Goal: Navigation & Orientation: Find specific page/section

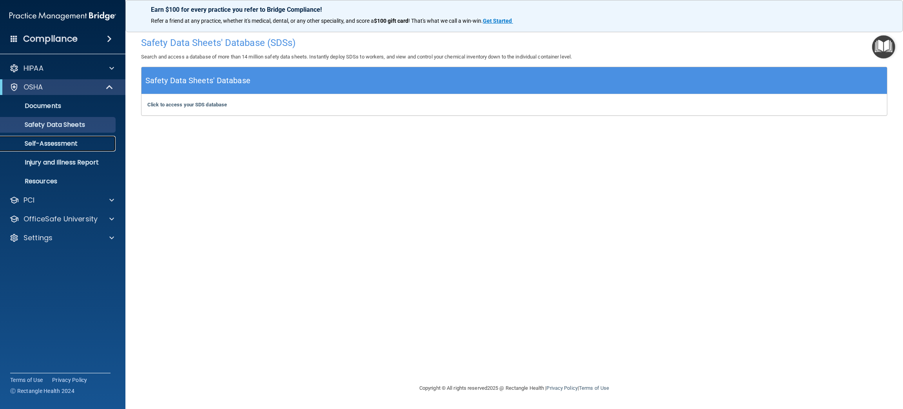
click at [63, 142] on p "Self-Assessment" at bounding box center [58, 144] width 107 height 8
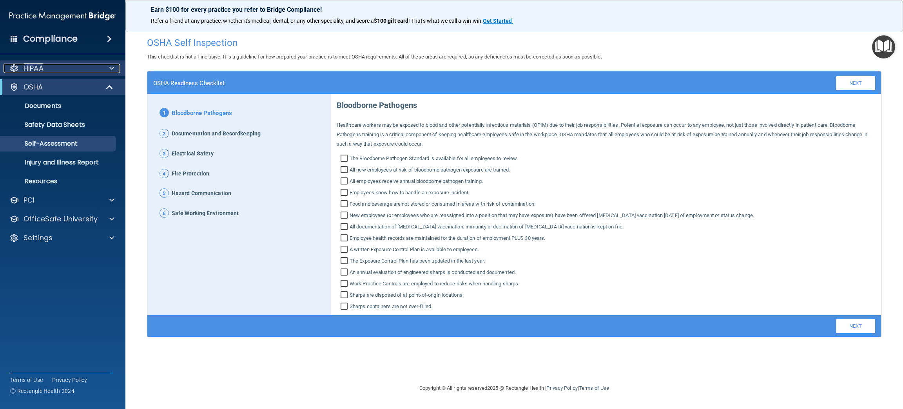
click at [108, 64] on div at bounding box center [111, 68] width 20 height 9
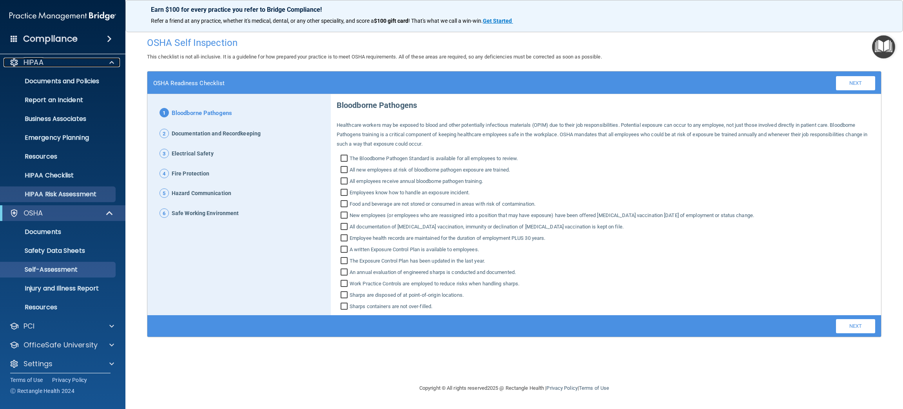
scroll to position [10, 0]
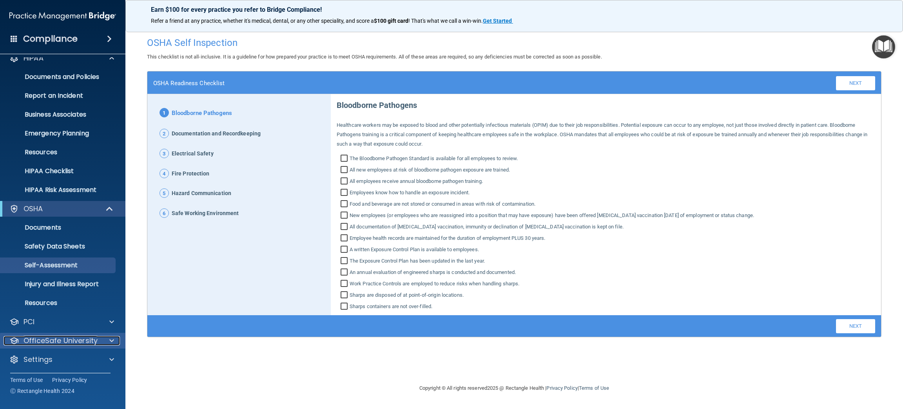
click at [110, 336] on span at bounding box center [111, 340] width 5 height 9
click at [69, 340] on p "OfficeSafe University" at bounding box center [61, 340] width 74 height 9
click at [112, 341] on span at bounding box center [111, 340] width 5 height 9
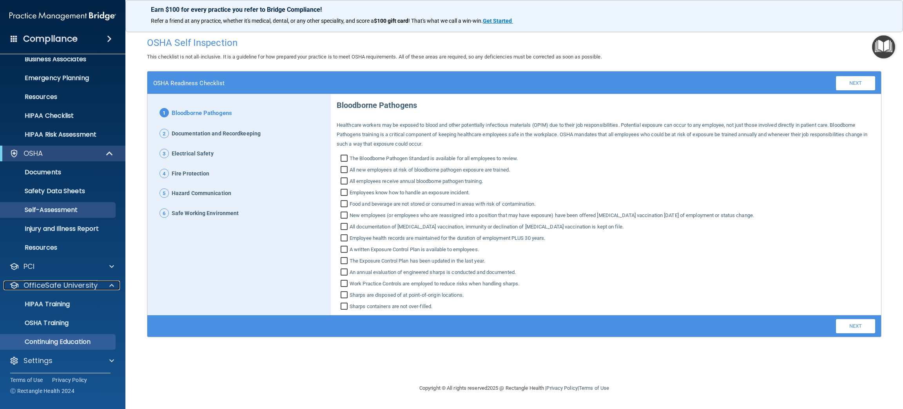
scroll to position [67, 0]
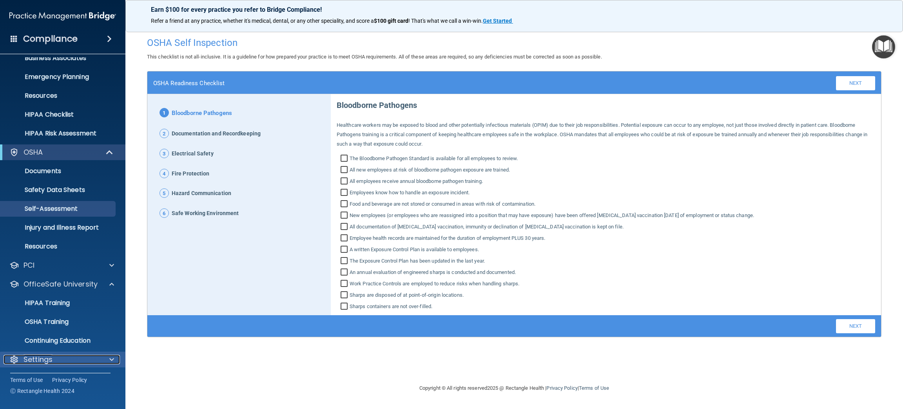
click at [118, 356] on div at bounding box center [111, 358] width 20 height 9
click at [111, 362] on span at bounding box center [111, 358] width 5 height 9
click at [112, 360] on span at bounding box center [111, 358] width 5 height 9
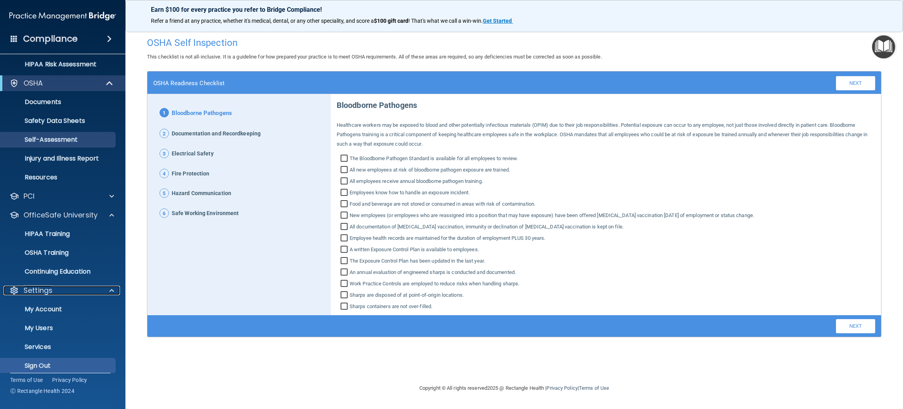
scroll to position [142, 0]
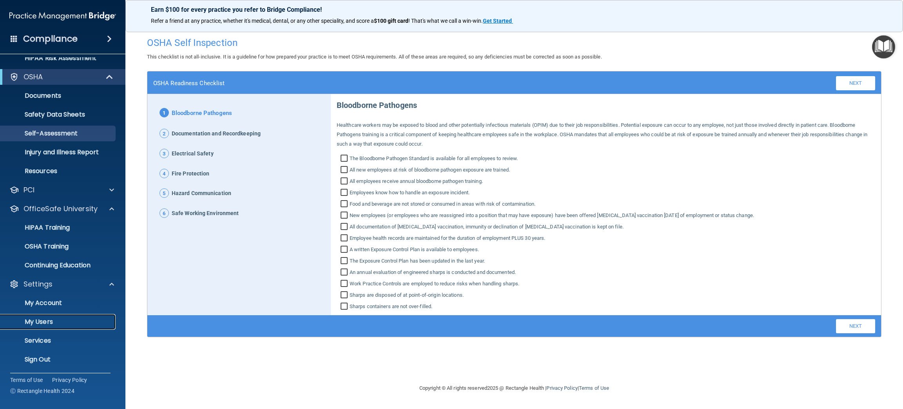
click at [46, 320] on p "My Users" at bounding box center [58, 322] width 107 height 8
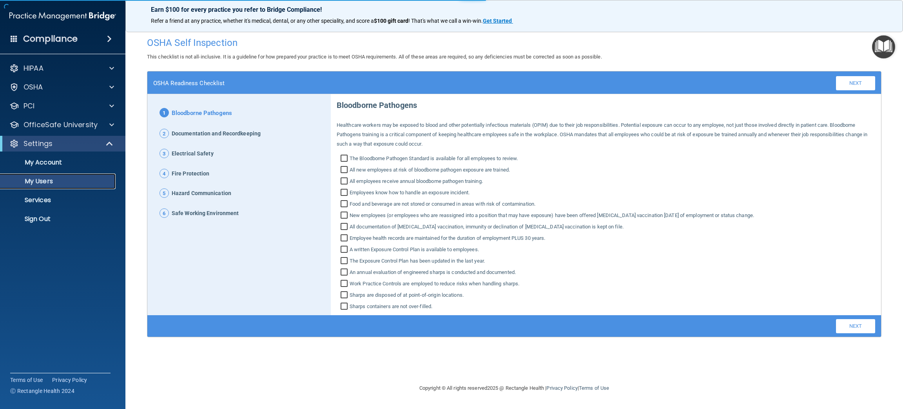
select select "20"
